Goal: Find specific page/section: Find specific page/section

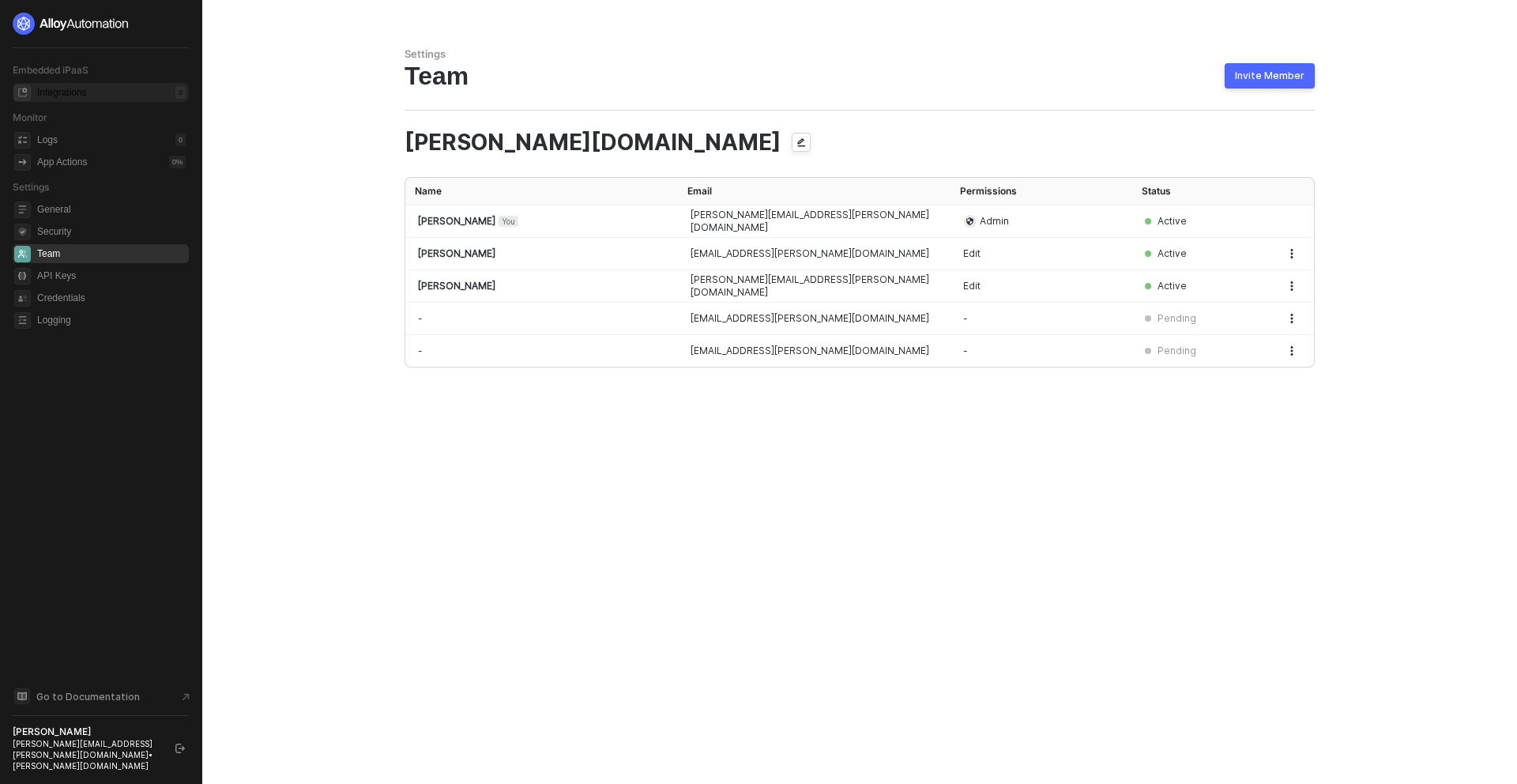
click at [74, 88] on div "Integrations" at bounding box center [62, 93] width 50 height 13
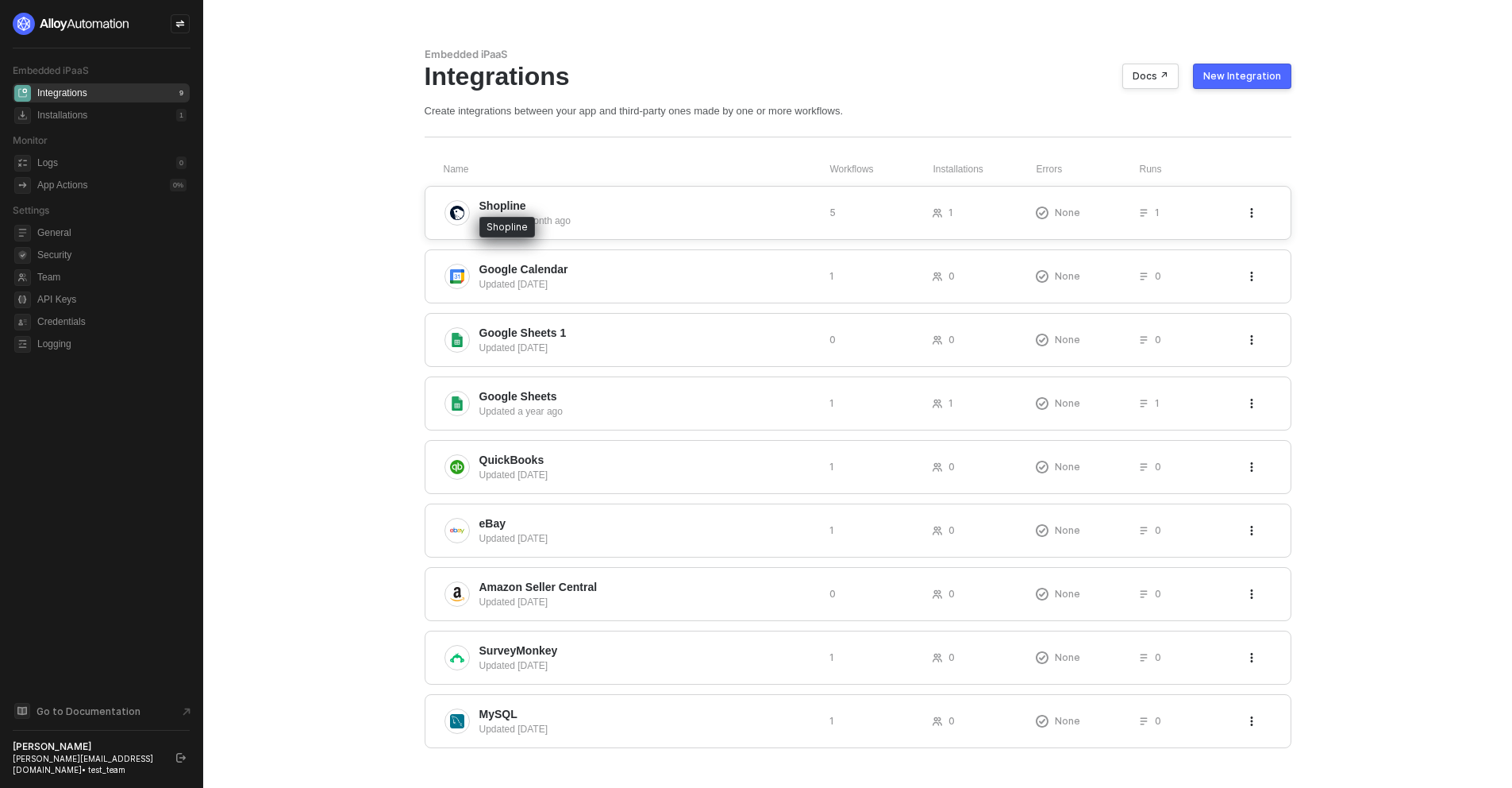
click at [542, 210] on span "Shopline" at bounding box center [648, 205] width 337 height 16
